Goal: Task Accomplishment & Management: Manage account settings

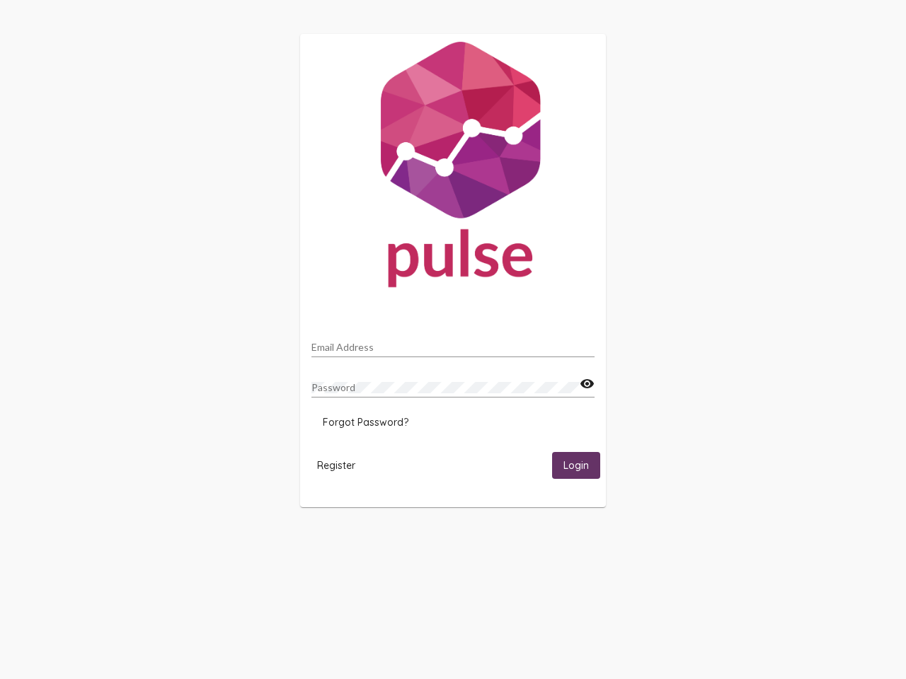
click at [453, 343] on input "Email Address" at bounding box center [452, 347] width 283 height 11
click at [587, 384] on mat-icon "visibility" at bounding box center [587, 384] width 15 height 17
click at [365, 422] on span "Forgot Password?" at bounding box center [366, 422] width 86 height 13
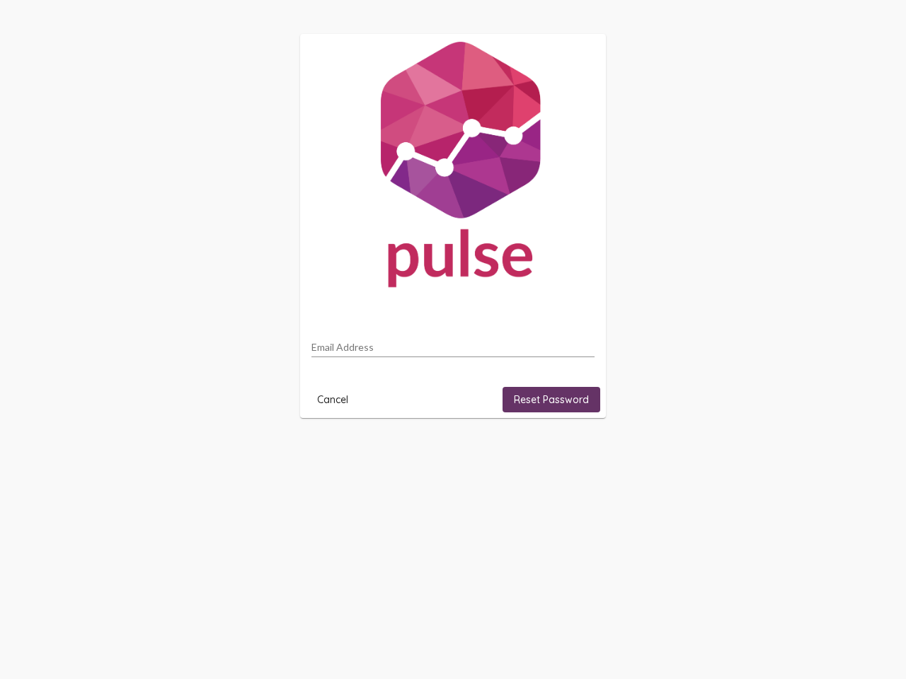
click at [336, 452] on html "Email Address Cancel Reset Password" at bounding box center [453, 226] width 906 height 452
click at [576, 452] on html "Email Address Cancel Reset Password" at bounding box center [453, 226] width 906 height 452
